Goal: Navigation & Orientation: Understand site structure

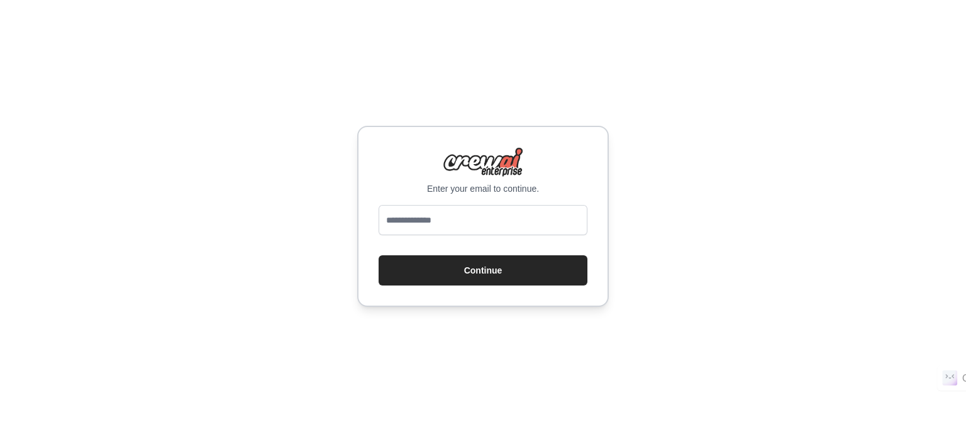
type input "**********"
click at [473, 263] on button "Continue" at bounding box center [482, 270] width 209 height 30
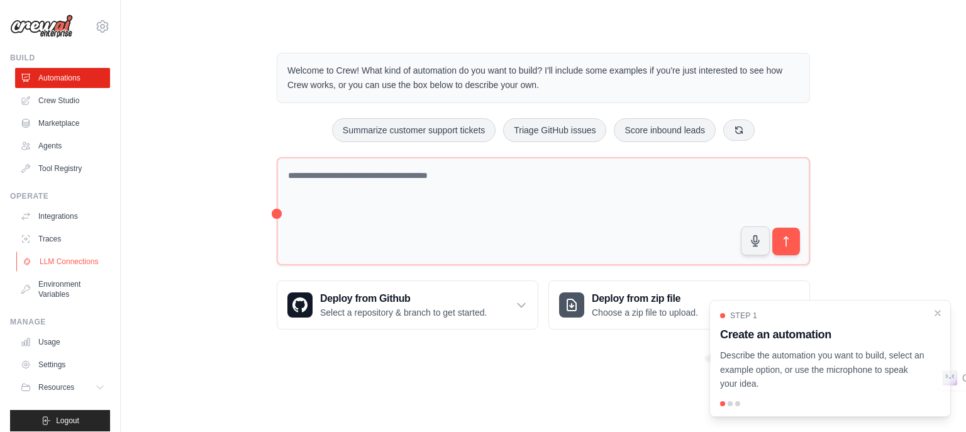
click at [48, 266] on link "LLM Connections" at bounding box center [63, 261] width 95 height 20
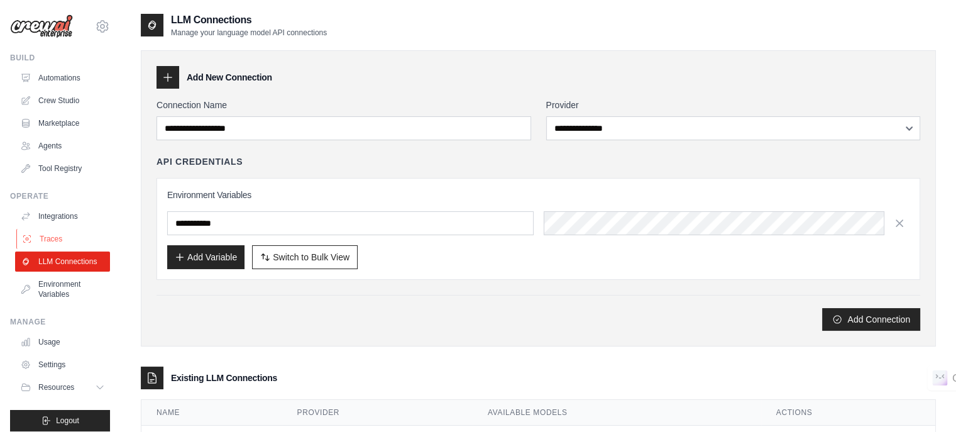
click at [55, 240] on link "Traces" at bounding box center [63, 239] width 95 height 20
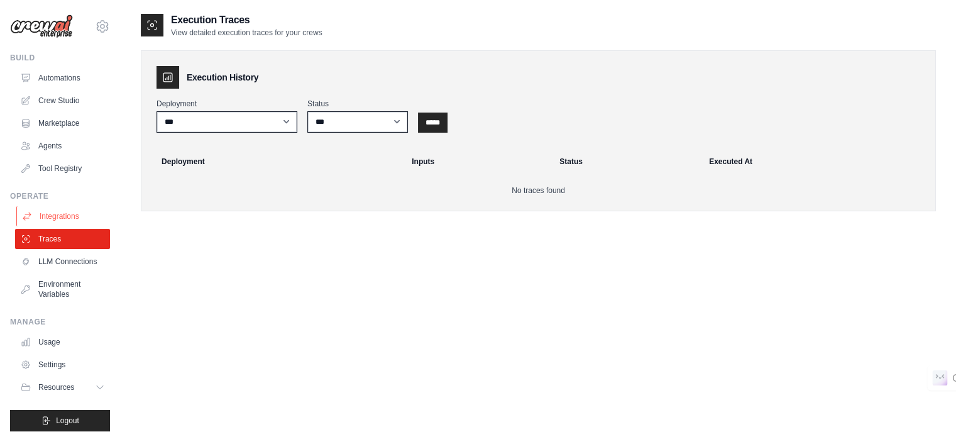
click at [60, 216] on link "Integrations" at bounding box center [63, 216] width 95 height 20
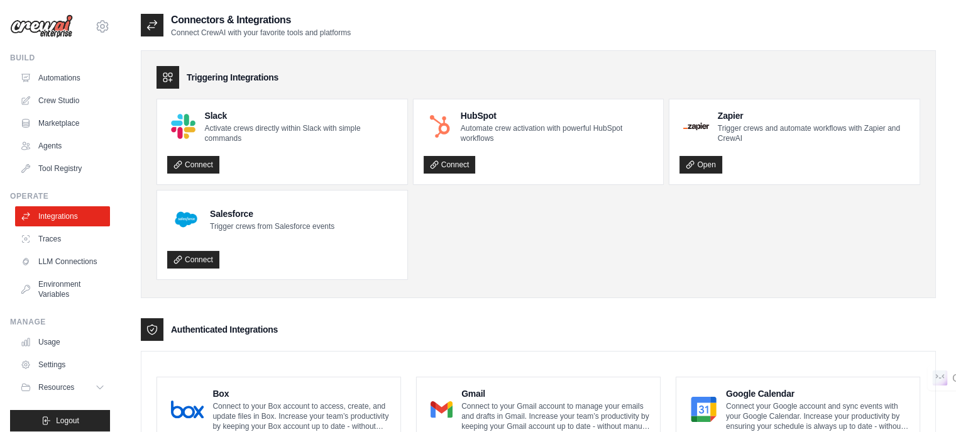
scroll to position [209, 0]
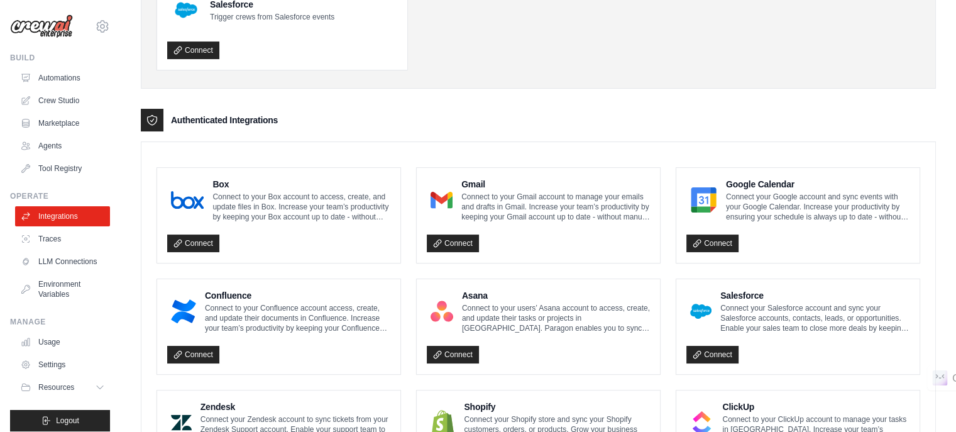
click at [47, 20] on img at bounding box center [41, 26] width 63 height 24
click at [46, 22] on img at bounding box center [41, 26] width 63 height 24
